Goal: Task Accomplishment & Management: Use online tool/utility

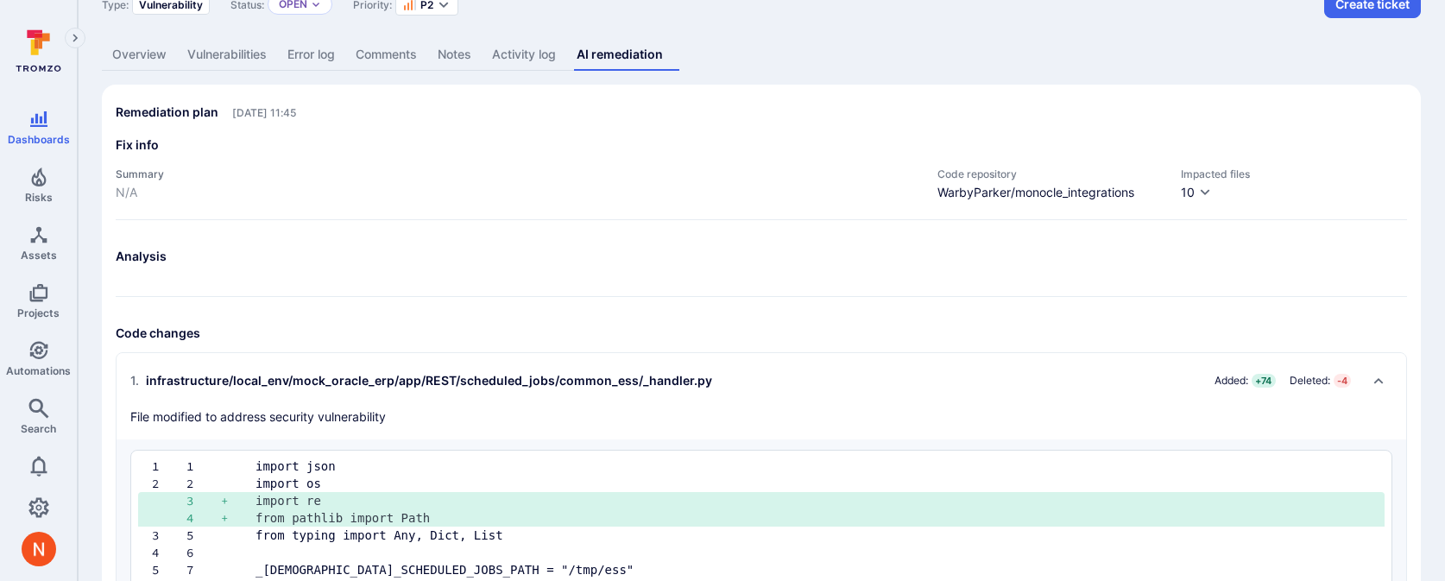
scroll to position [108, 0]
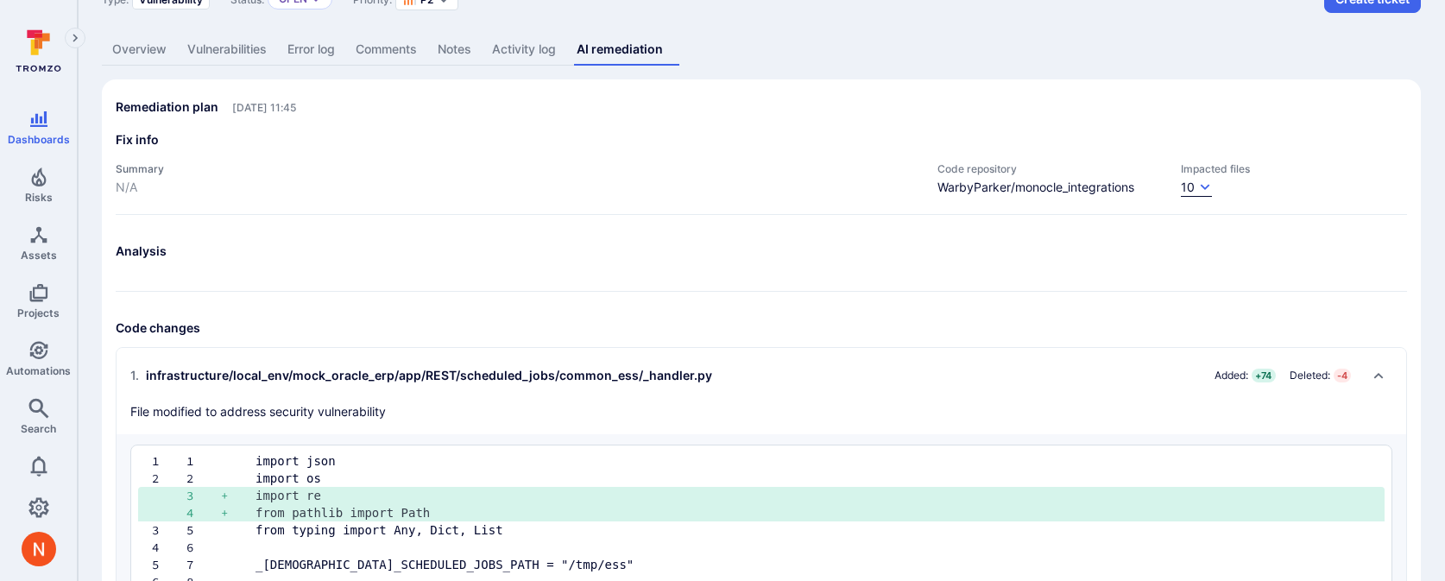
click at [1194, 181] on button "10" at bounding box center [1196, 188] width 31 height 18
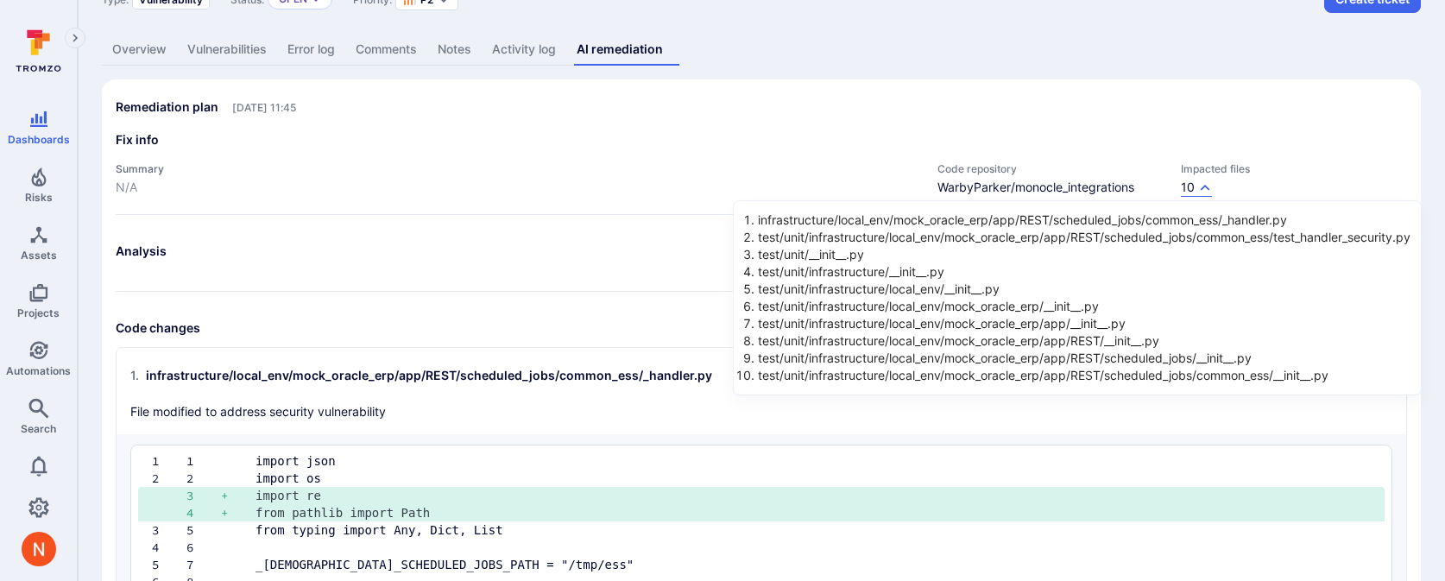
click at [842, 98] on div at bounding box center [722, 290] width 1445 height 581
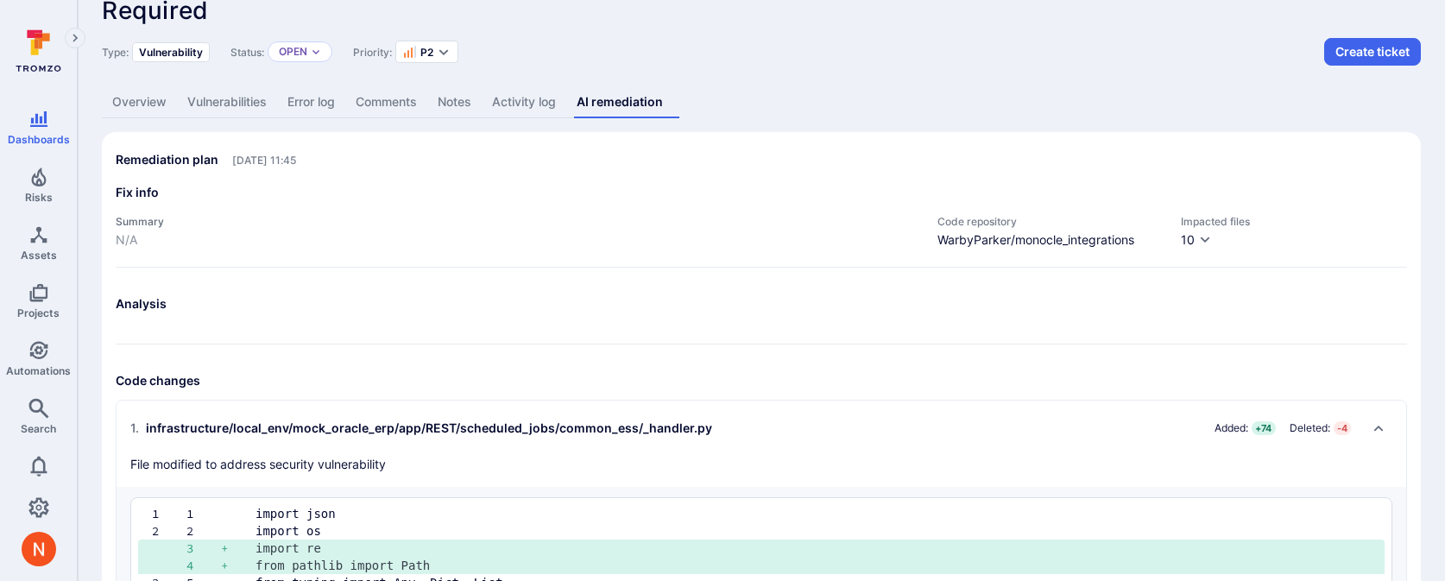
scroll to position [53, 0]
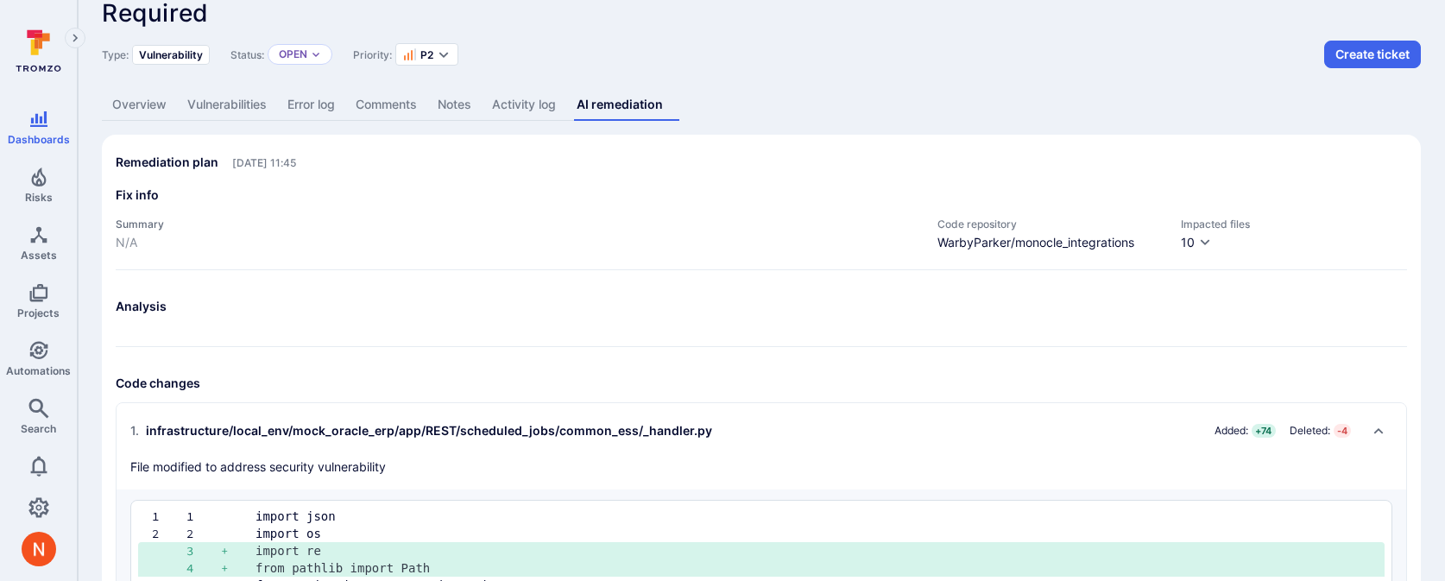
click at [123, 102] on link "Overview" at bounding box center [139, 105] width 75 height 32
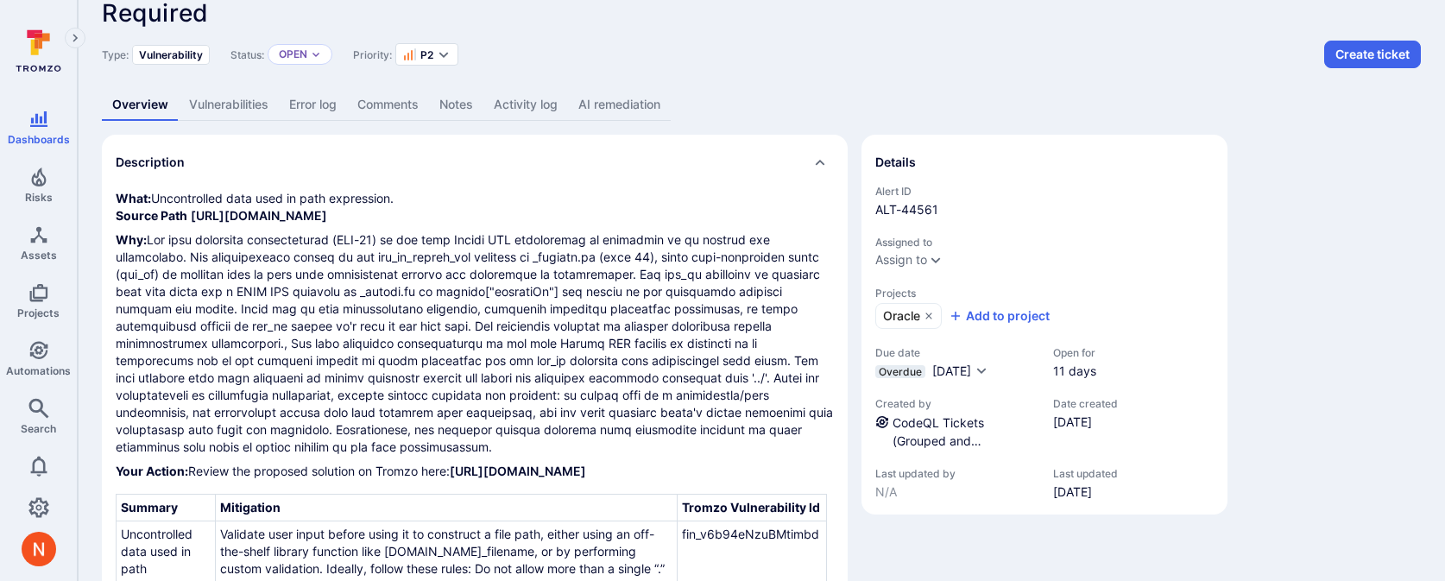
click at [594, 100] on link "AI remediation" at bounding box center [619, 105] width 103 height 32
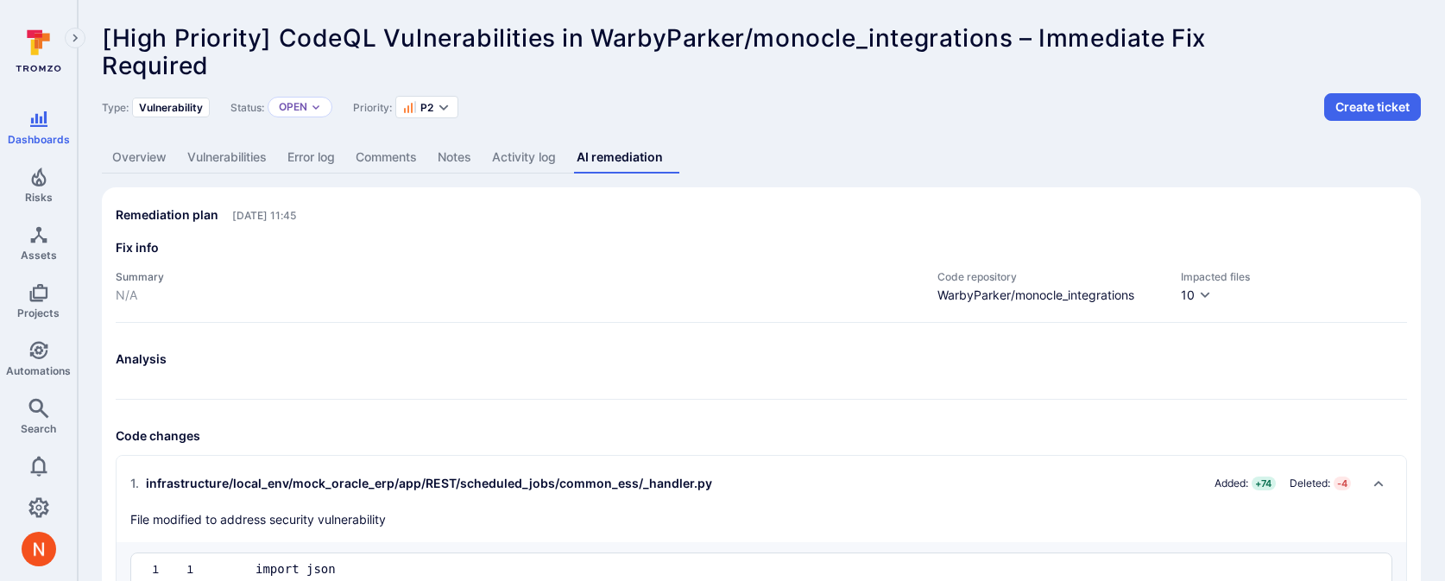
click at [22, 215] on div "Dashboards Risks Assets Projects Automations Search" at bounding box center [38, 275] width 77 height 347
click at [34, 184] on icon "Risks" at bounding box center [38, 176] width 15 height 19
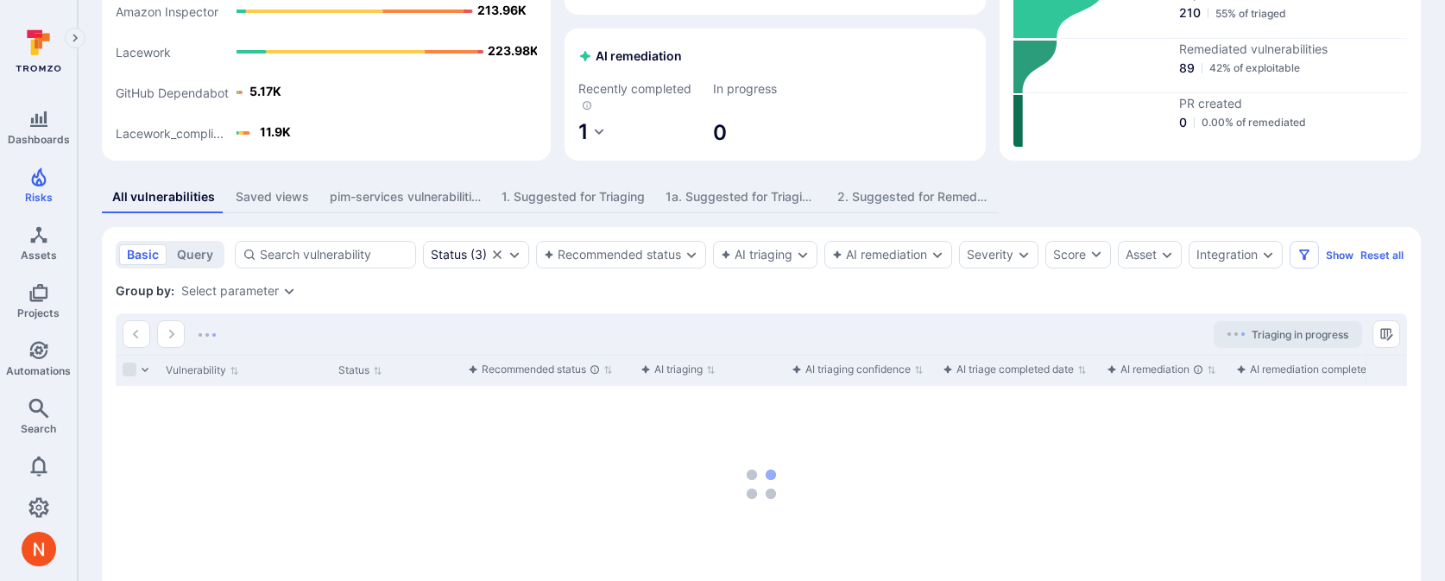
scroll to position [315, 0]
